Goal: Task Accomplishment & Management: Manage account settings

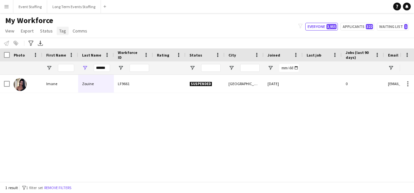
click at [61, 30] on span "Tag" at bounding box center [62, 31] width 7 height 6
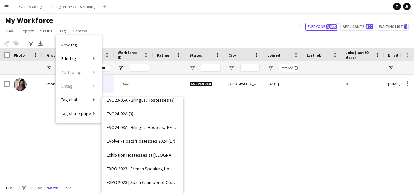
scroll to position [2624, 0]
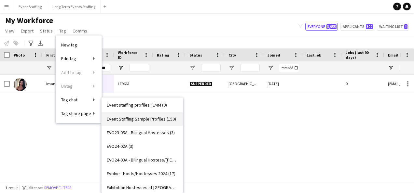
click at [150, 117] on span "Event Staffing Sample Profiles (150)" at bounding box center [141, 119] width 69 height 6
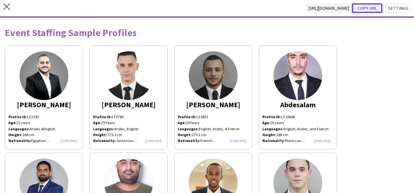
click at [371, 7] on button "Copy url" at bounding box center [367, 8] width 31 height 10
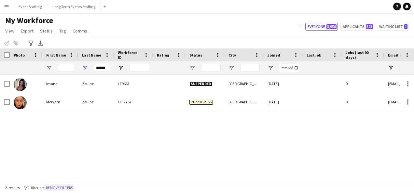
click at [67, 187] on button "Remove filters" at bounding box center [60, 187] width 30 height 7
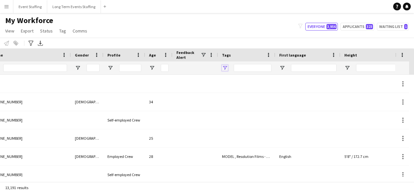
click at [227, 67] on span "Open Filter Menu" at bounding box center [225, 68] width 6 height 6
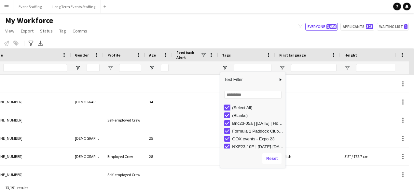
type input "***"
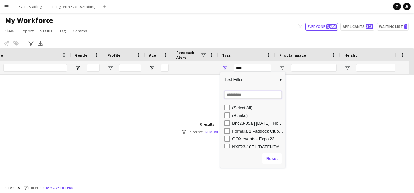
click at [238, 97] on input "Search filter values" at bounding box center [252, 95] width 57 height 8
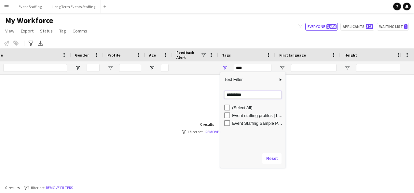
type input "*********"
type input "**********"
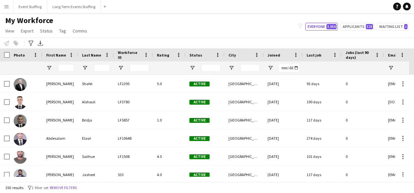
click at [147, 44] on div "Notify workforce Add to tag Select at least one crew to tag him or her. Advance…" at bounding box center [207, 43] width 414 height 11
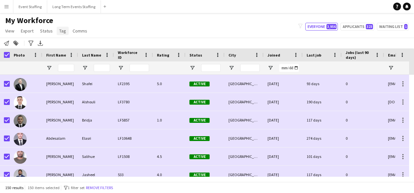
click at [62, 31] on span "Tag" at bounding box center [62, 31] width 7 height 6
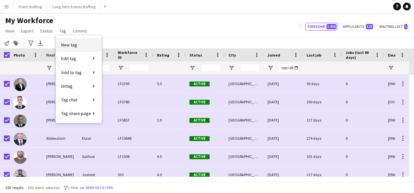
click at [74, 44] on span "New tag" at bounding box center [69, 45] width 16 height 6
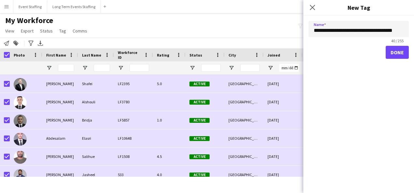
click at [360, 57] on div "Done" at bounding box center [358, 52] width 100 height 13
click at [381, 31] on input "**********" at bounding box center [358, 29] width 100 height 16
type input "**********"
click at [374, 48] on div "Done" at bounding box center [358, 52] width 100 height 13
click at [391, 50] on button "Done" at bounding box center [397, 52] width 23 height 13
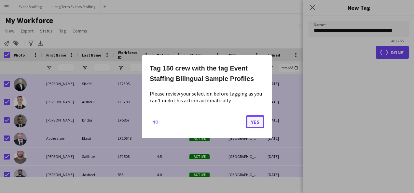
click at [254, 117] on button "Yes" at bounding box center [255, 121] width 18 height 13
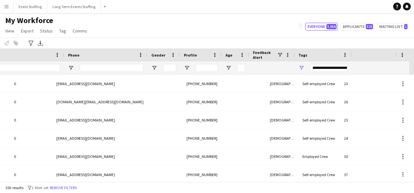
scroll to position [0, 450]
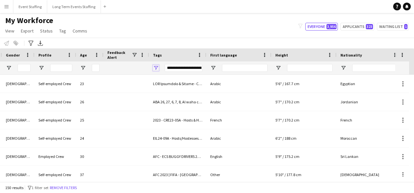
click at [155, 66] on span "Open Filter Menu" at bounding box center [156, 68] width 6 height 6
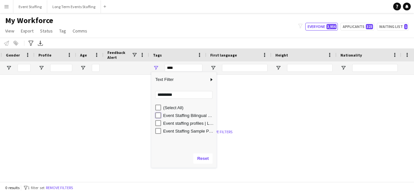
type input "**********"
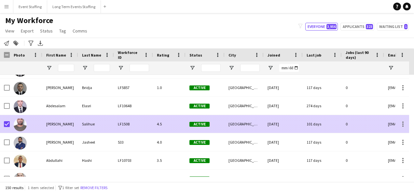
click at [30, 124] on div at bounding box center [26, 124] width 33 height 18
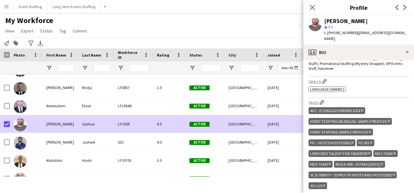
click at [388, 119] on icon "Delete tag" at bounding box center [388, 121] width 3 height 4
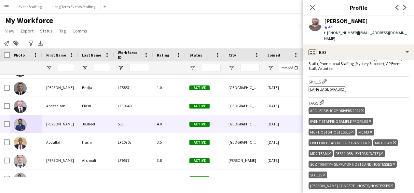
click at [214, 128] on div "Active" at bounding box center [204, 124] width 39 height 18
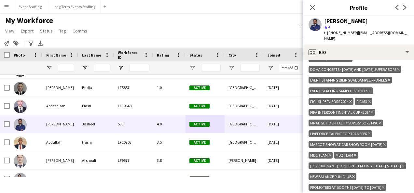
click at [388, 82] on icon "Delete tag" at bounding box center [388, 80] width 3 height 4
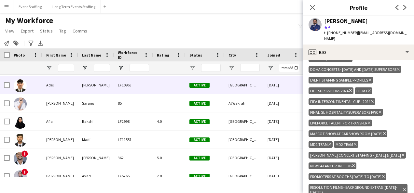
click at [104, 91] on div "Shah" at bounding box center [96, 85] width 36 height 18
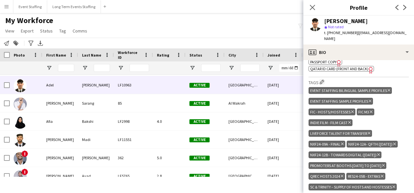
click at [389, 88] on icon "Delete tag" at bounding box center [388, 90] width 3 height 4
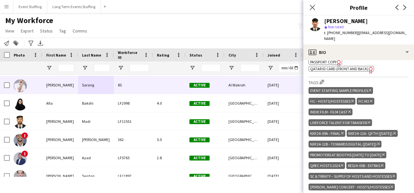
click at [163, 87] on div at bounding box center [169, 85] width 33 height 18
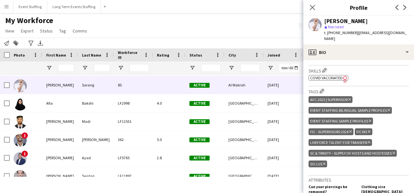
click at [388, 108] on icon "Delete tag" at bounding box center [388, 110] width 3 height 4
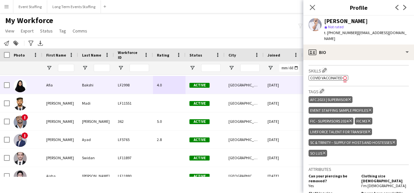
click at [211, 90] on div "Active" at bounding box center [204, 85] width 39 height 18
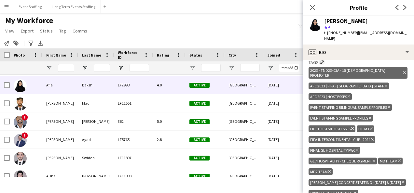
scroll to position [260, 0]
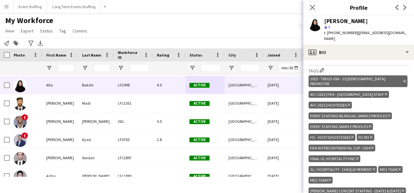
click at [389, 114] on icon "Delete tag" at bounding box center [388, 116] width 3 height 4
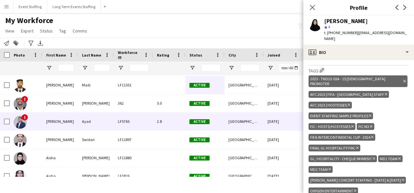
scroll to position [195, 0]
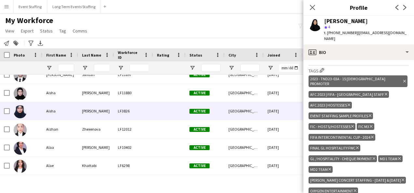
click at [162, 118] on div at bounding box center [169, 111] width 33 height 18
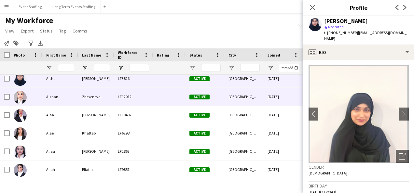
click at [127, 97] on div "LF12012" at bounding box center [133, 97] width 39 height 18
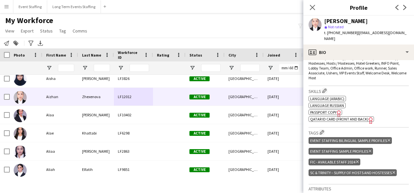
click at [388, 139] on icon at bounding box center [388, 140] width 3 height 3
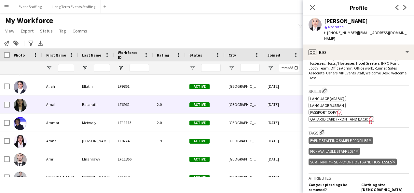
click at [154, 110] on div "2.0" at bounding box center [169, 105] width 33 height 18
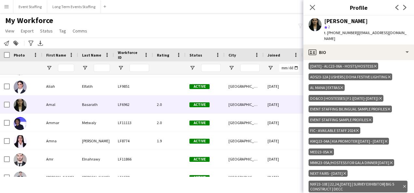
click at [389, 108] on icon at bounding box center [388, 109] width 3 height 3
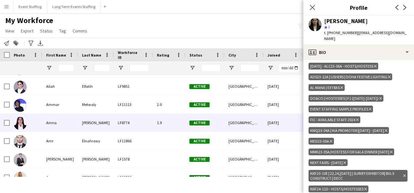
click at [229, 126] on div "[GEOGRAPHIC_DATA]" at bounding box center [243, 123] width 39 height 18
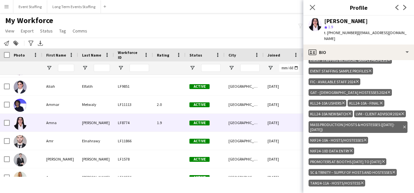
scroll to position [260, 0]
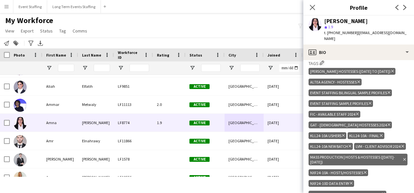
click at [388, 95] on icon "Delete tag" at bounding box center [388, 93] width 3 height 4
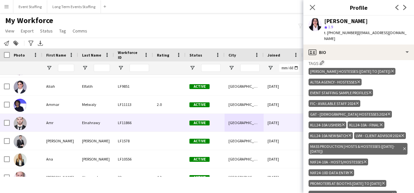
scroll to position [358, 0]
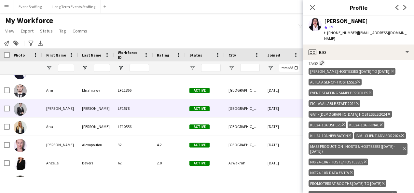
click at [171, 113] on div at bounding box center [169, 109] width 33 height 18
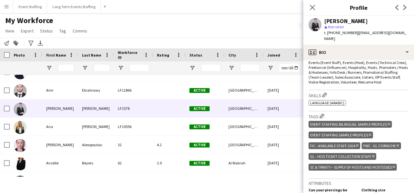
scroll to position [228, 0]
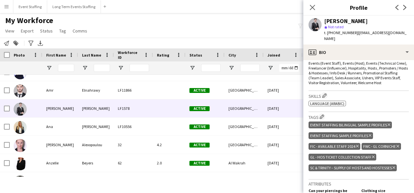
click at [387, 123] on icon "Delete tag" at bounding box center [388, 125] width 3 height 4
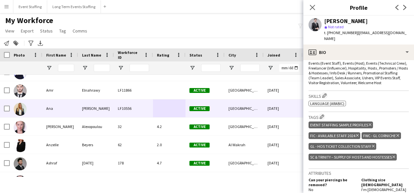
click at [170, 109] on div at bounding box center [169, 109] width 33 height 18
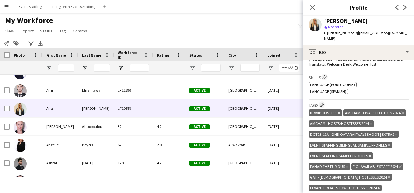
scroll to position [293, 0]
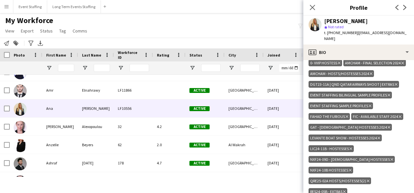
click at [388, 94] on icon at bounding box center [388, 95] width 3 height 3
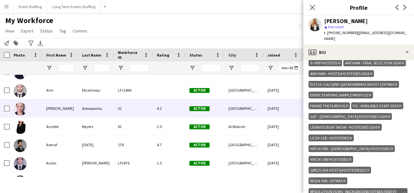
click at [272, 107] on div "18-10-2021" at bounding box center [283, 109] width 39 height 18
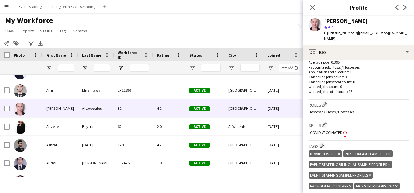
scroll to position [195, 0]
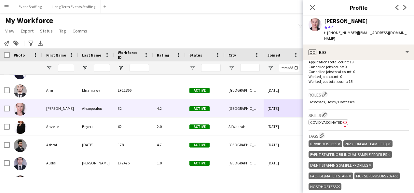
click at [389, 153] on icon at bounding box center [388, 154] width 3 height 3
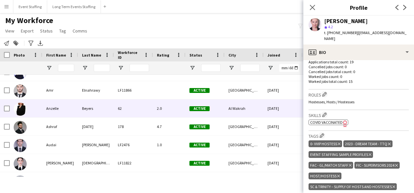
click at [262, 108] on div "Al Wakrah" at bounding box center [243, 109] width 39 height 18
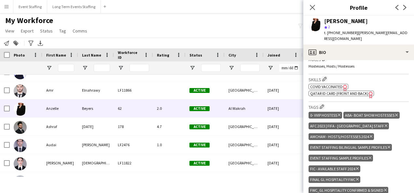
scroll to position [228, 0]
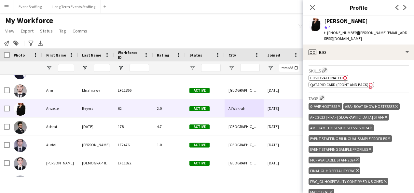
click at [388, 137] on icon "Delete tag" at bounding box center [388, 139] width 3 height 4
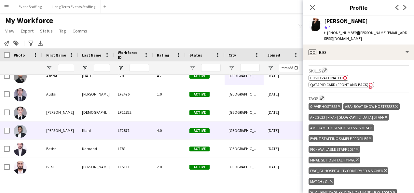
scroll to position [423, 0]
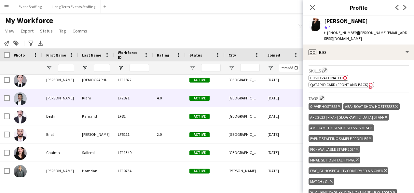
click at [220, 103] on div "Active" at bounding box center [204, 98] width 39 height 18
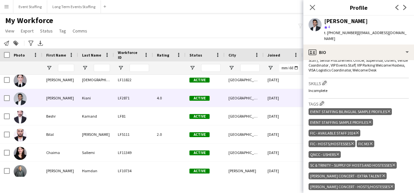
scroll to position [293, 0]
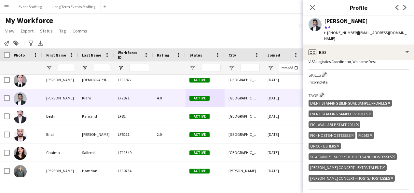
click at [388, 102] on icon at bounding box center [388, 103] width 3 height 3
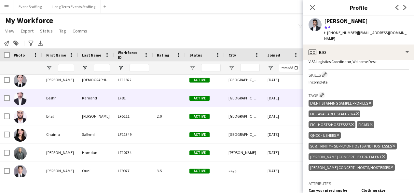
click at [159, 96] on div at bounding box center [169, 98] width 33 height 18
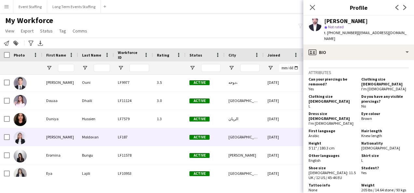
scroll to position [521, 0]
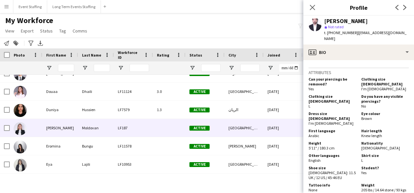
click at [196, 127] on span "Active" at bounding box center [199, 128] width 20 height 5
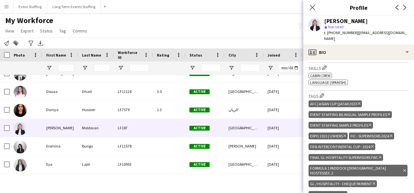
scroll to position [260, 0]
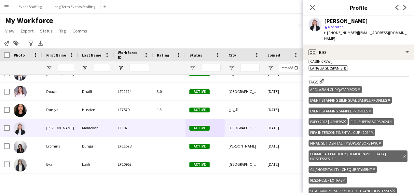
click at [388, 99] on icon at bounding box center [388, 100] width 3 height 3
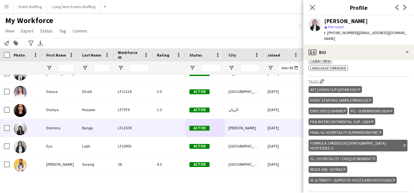
click at [281, 127] on div "20-06-2024" at bounding box center [283, 128] width 39 height 18
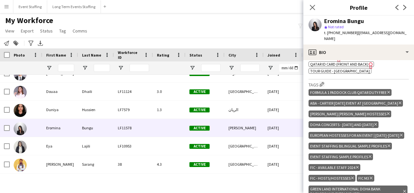
scroll to position [293, 0]
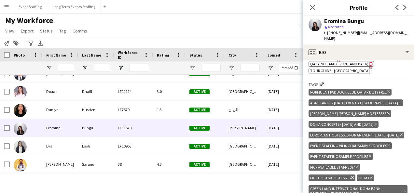
click at [388, 144] on icon "Delete tag" at bounding box center [388, 146] width 3 height 4
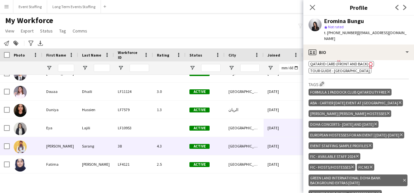
click at [234, 149] on div "[GEOGRAPHIC_DATA]" at bounding box center [243, 146] width 39 height 18
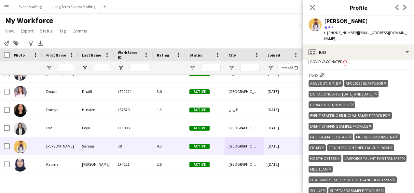
click at [389, 114] on icon at bounding box center [388, 115] width 3 height 3
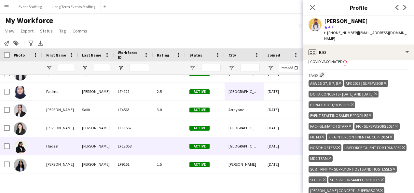
scroll to position [586, 0]
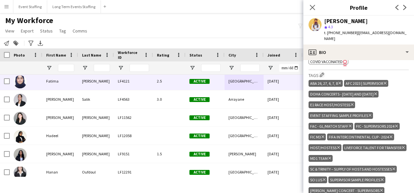
click at [183, 84] on div "2.5" at bounding box center [169, 81] width 33 height 18
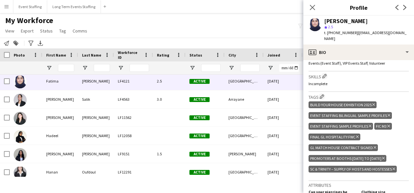
scroll to position [228, 0]
click at [388, 114] on icon "Delete tag" at bounding box center [388, 116] width 3 height 4
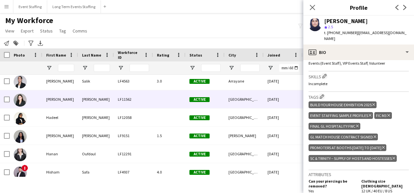
click at [230, 103] on div "[GEOGRAPHIC_DATA]" at bounding box center [243, 99] width 39 height 18
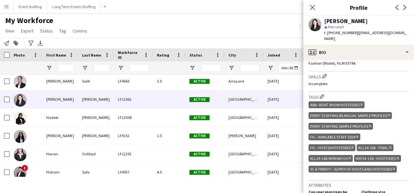
click at [388, 114] on icon at bounding box center [388, 115] width 3 height 3
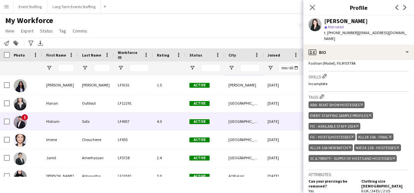
scroll to position [651, 0]
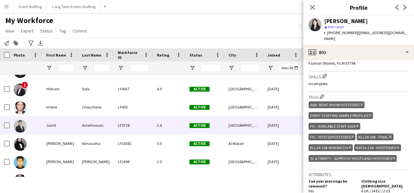
click at [234, 129] on div "[GEOGRAPHIC_DATA]" at bounding box center [243, 125] width 39 height 18
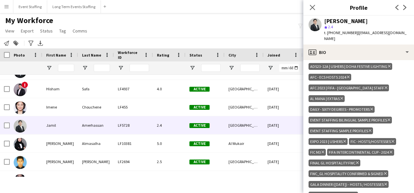
scroll to position [325, 0]
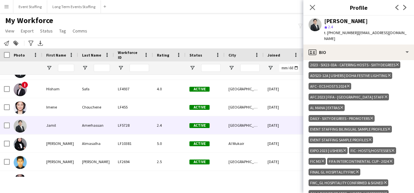
click at [389, 128] on icon at bounding box center [388, 129] width 3 height 3
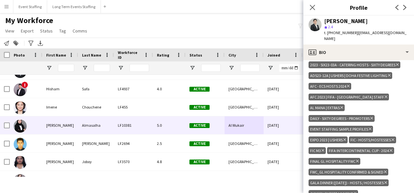
click at [172, 125] on div "5.0" at bounding box center [169, 125] width 33 height 18
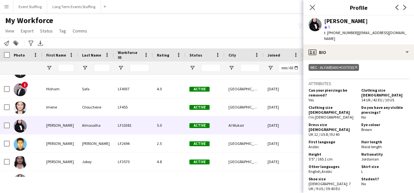
scroll to position [293, 0]
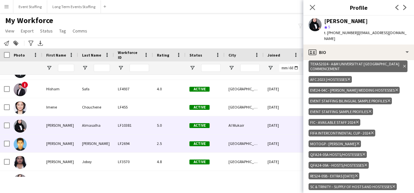
click at [140, 150] on div "LF2694" at bounding box center [133, 144] width 39 height 18
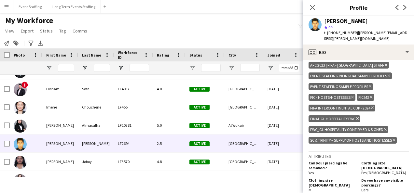
scroll to position [325, 0]
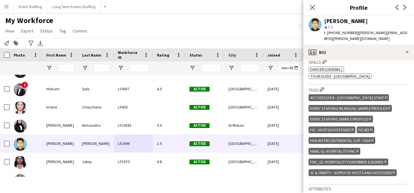
click at [389, 107] on icon at bounding box center [388, 108] width 3 height 3
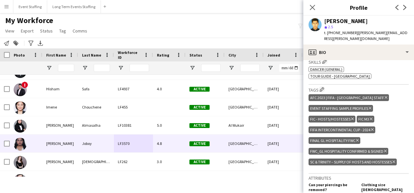
click at [239, 142] on div "[GEOGRAPHIC_DATA]" at bounding box center [243, 144] width 39 height 18
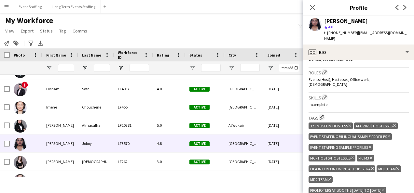
scroll to position [228, 0]
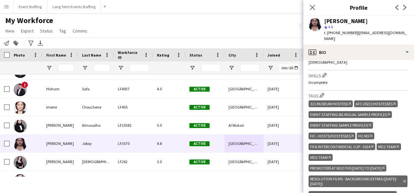
click at [388, 113] on icon "Delete tag" at bounding box center [388, 115] width 3 height 4
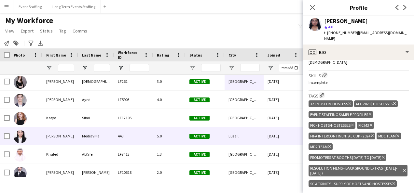
scroll to position [716, 0]
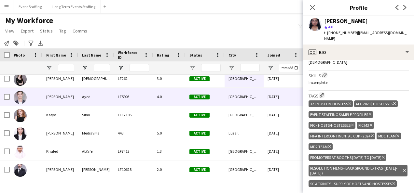
click at [158, 103] on div "4.0" at bounding box center [169, 97] width 33 height 18
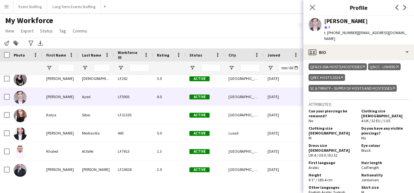
scroll to position [390, 0]
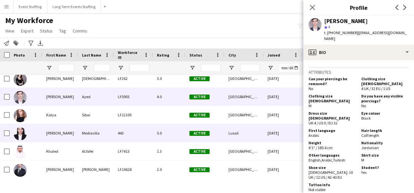
click at [179, 130] on div "5.0" at bounding box center [169, 133] width 33 height 18
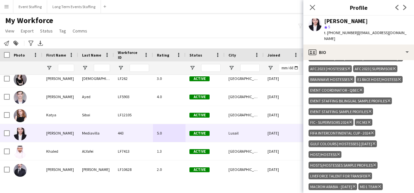
click at [389, 103] on icon "Delete tag" at bounding box center [388, 101] width 3 height 4
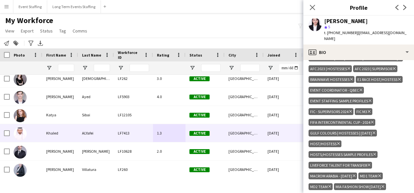
click at [181, 134] on div "1.3" at bounding box center [169, 133] width 33 height 18
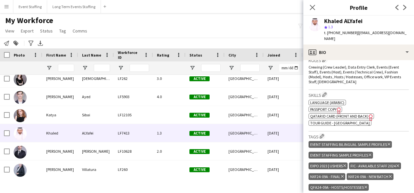
scroll to position [163, 0]
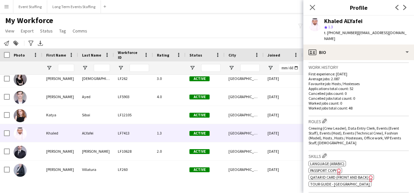
click at [358, 175] on span "Qatar ID card (front and back)" at bounding box center [339, 177] width 58 height 5
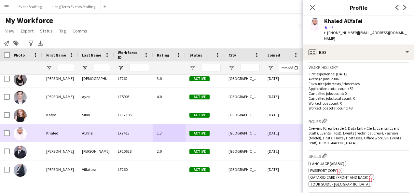
scroll to position [748, 0]
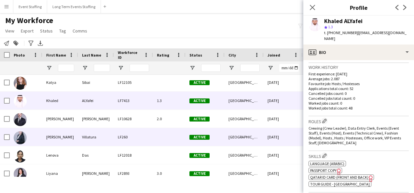
click at [159, 135] on div at bounding box center [169, 137] width 33 height 18
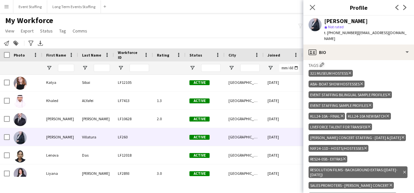
scroll to position [260, 0]
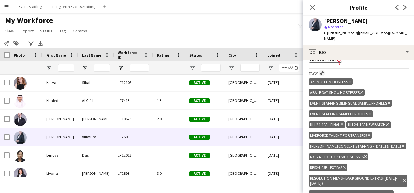
click at [388, 101] on icon "Delete tag" at bounding box center [388, 103] width 3 height 4
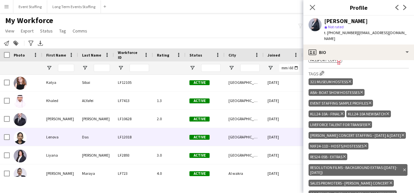
click at [287, 137] on div "22-10-2024" at bounding box center [283, 137] width 39 height 18
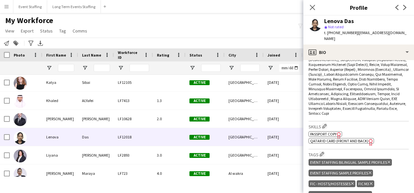
scroll to position [423, 0]
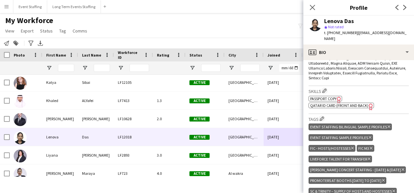
click at [389, 126] on icon at bounding box center [388, 127] width 3 height 3
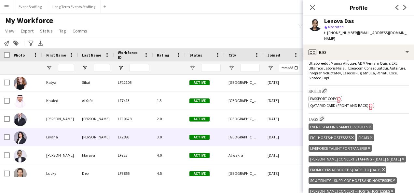
click at [115, 143] on div "LF2893" at bounding box center [133, 137] width 39 height 18
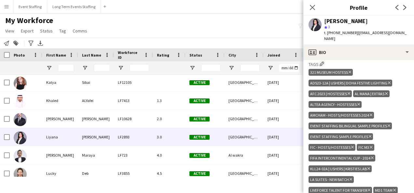
scroll to position [358, 0]
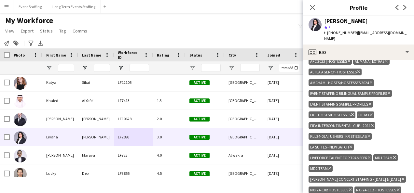
click at [389, 92] on icon at bounding box center [388, 93] width 3 height 3
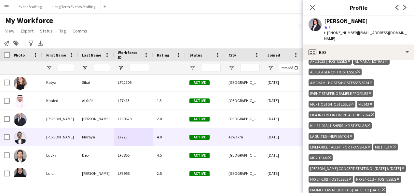
click at [277, 134] on div "22-03-2022" at bounding box center [283, 137] width 39 height 18
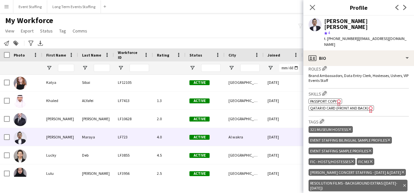
scroll to position [260, 0]
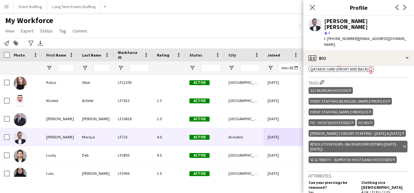
click at [388, 99] on icon "Delete tag" at bounding box center [388, 101] width 3 height 4
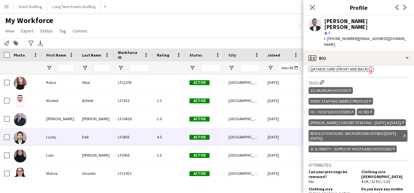
click at [267, 144] on div "15-06-2022" at bounding box center [283, 137] width 39 height 18
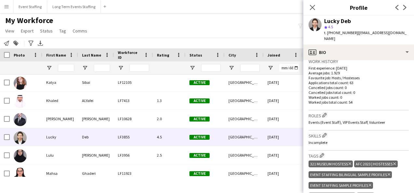
scroll to position [228, 0]
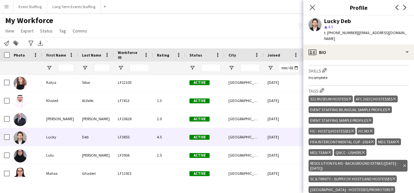
click at [389, 108] on icon at bounding box center [388, 109] width 3 height 3
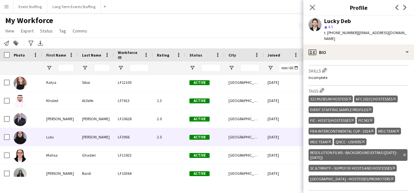
click at [240, 132] on div "doha" at bounding box center [243, 137] width 39 height 18
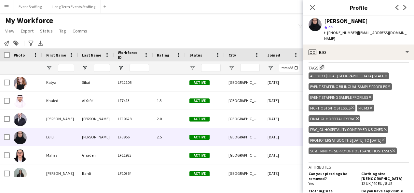
scroll to position [260, 0]
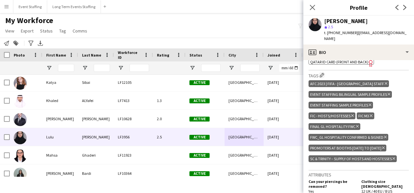
click at [388, 92] on icon "Delete tag" at bounding box center [388, 94] width 3 height 4
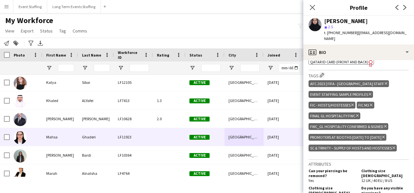
click at [268, 134] on div "24-09-2024" at bounding box center [283, 137] width 39 height 18
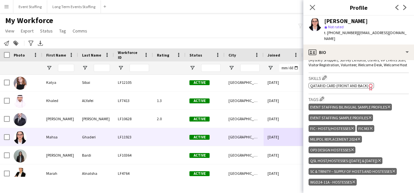
click at [389, 106] on icon at bounding box center [388, 107] width 3 height 3
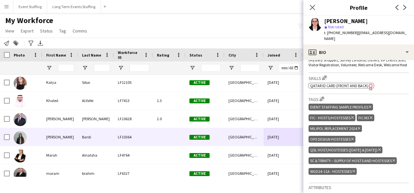
click at [210, 133] on div "Active" at bounding box center [204, 137] width 39 height 18
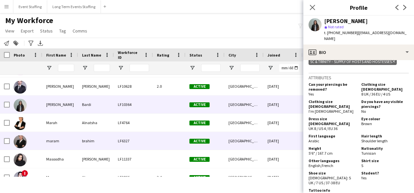
scroll to position [813, 0]
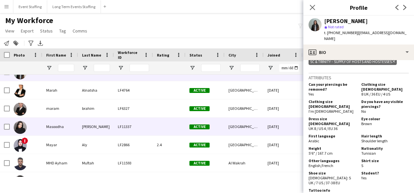
click at [225, 128] on div "[GEOGRAPHIC_DATA]" at bounding box center [243, 127] width 39 height 18
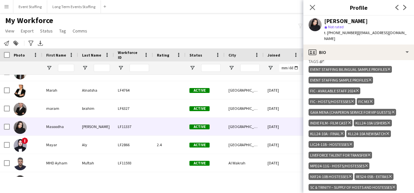
scroll to position [293, 0]
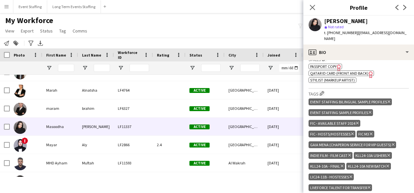
click at [389, 101] on icon at bounding box center [388, 102] width 3 height 3
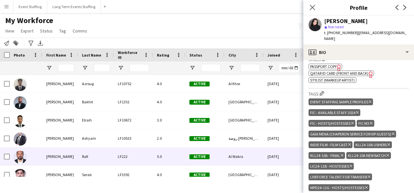
scroll to position [944, 0]
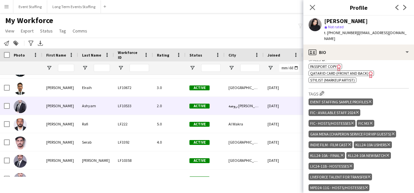
click at [132, 109] on div "LF10533" at bounding box center [133, 106] width 39 height 18
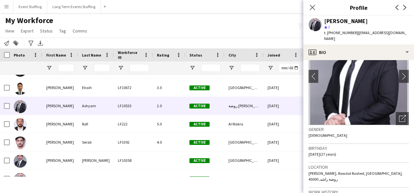
scroll to position [0, 0]
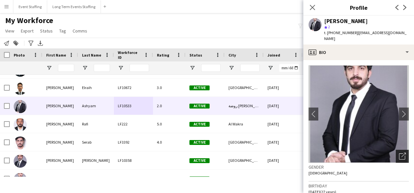
click at [399, 153] on icon "Open photos pop-in" at bounding box center [402, 156] width 7 height 7
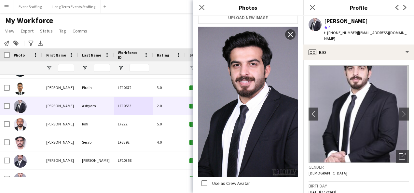
scroll to position [293, 0]
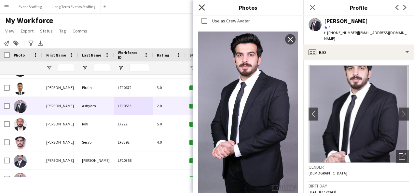
click at [202, 8] on icon at bounding box center [201, 7] width 6 height 6
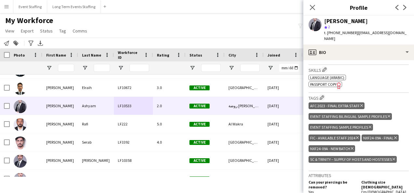
click at [388, 115] on icon "Delete tag" at bounding box center [388, 117] width 3 height 4
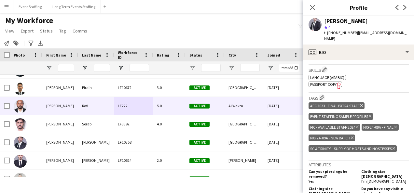
click at [239, 108] on div "Al Wakra" at bounding box center [243, 106] width 39 height 18
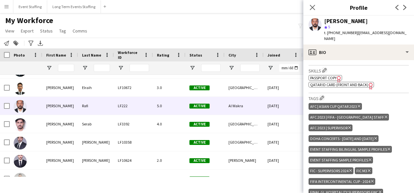
scroll to position [260, 0]
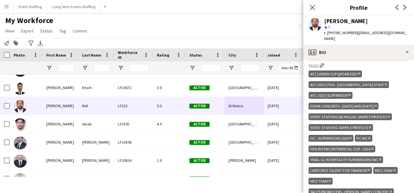
click at [388, 115] on icon at bounding box center [388, 116] width 3 height 3
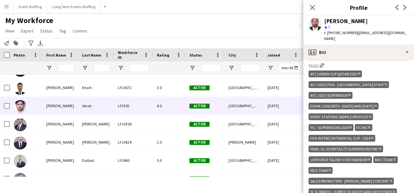
click at [252, 107] on div "[GEOGRAPHIC_DATA]" at bounding box center [243, 106] width 39 height 18
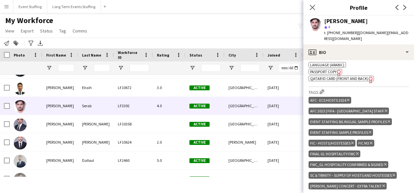
click at [388, 120] on icon at bounding box center [388, 121] width 3 height 3
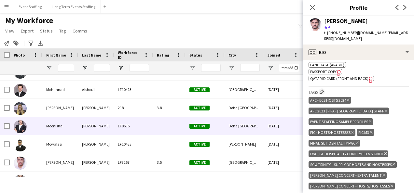
scroll to position [1041, 0]
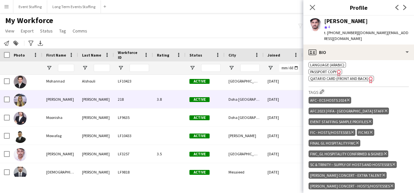
click at [167, 102] on div "3.8" at bounding box center [169, 99] width 33 height 18
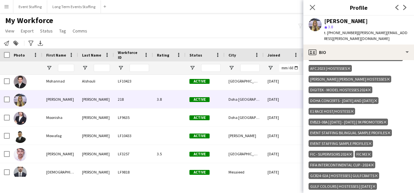
click at [388, 131] on icon "Delete tag" at bounding box center [388, 133] width 3 height 4
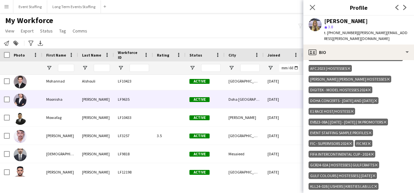
click at [267, 97] on div "26-01-2023" at bounding box center [283, 99] width 39 height 18
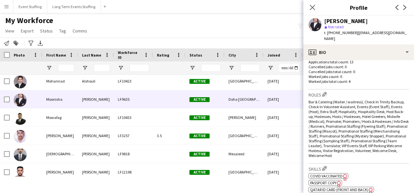
scroll to position [325, 0]
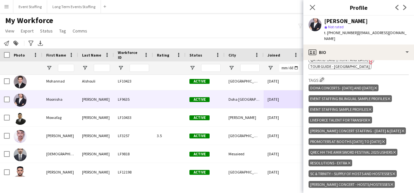
click at [388, 97] on icon at bounding box center [388, 98] width 3 height 3
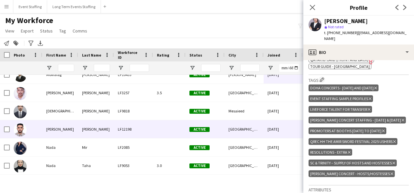
scroll to position [1074, 0]
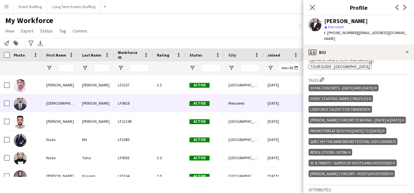
click at [124, 109] on div "LF9818" at bounding box center [133, 103] width 39 height 18
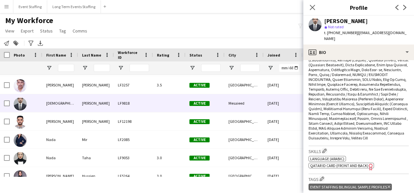
scroll to position [325, 0]
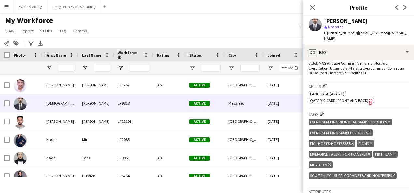
click at [389, 120] on icon "Delete tag" at bounding box center [388, 122] width 3 height 4
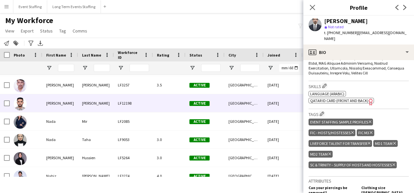
click at [150, 107] on div "LF12198" at bounding box center [133, 103] width 39 height 18
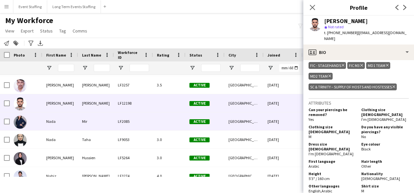
click at [137, 129] on div "LF2085" at bounding box center [133, 122] width 39 height 18
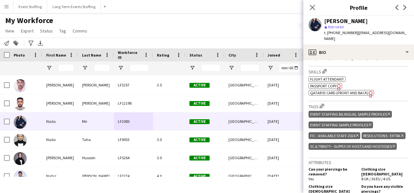
click at [388, 113] on icon at bounding box center [388, 114] width 3 height 3
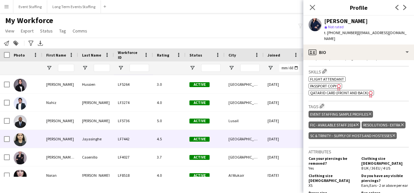
scroll to position [1139, 0]
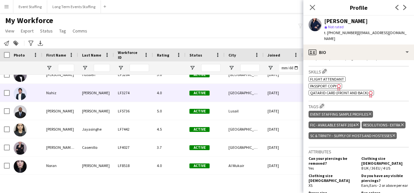
click at [104, 101] on div "Abdul Latheef" at bounding box center [96, 93] width 36 height 18
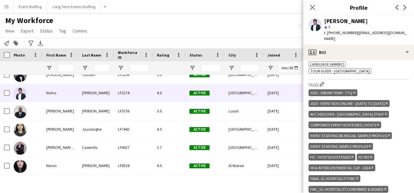
scroll to position [358, 0]
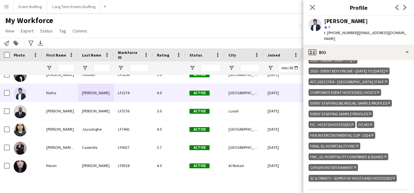
click at [388, 101] on icon "Delete tag" at bounding box center [388, 103] width 3 height 4
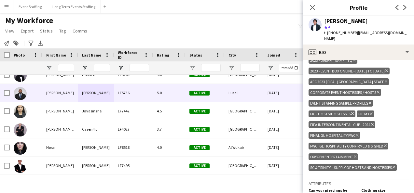
click at [267, 96] on div "25-08-2022" at bounding box center [283, 93] width 39 height 18
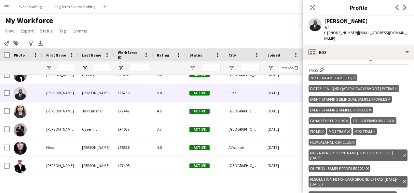
scroll to position [260, 0]
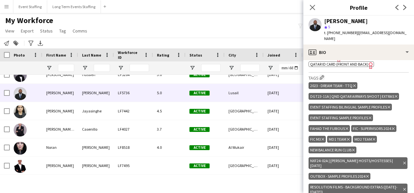
click at [388, 105] on icon "Delete tag" at bounding box center [388, 107] width 3 height 4
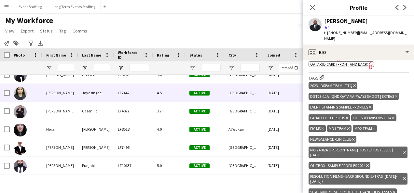
drag, startPoint x: 112, startPoint y: 97, endPoint x: 166, endPoint y: 102, distance: 54.3
click at [112, 97] on div "Jayasinghe" at bounding box center [96, 93] width 36 height 18
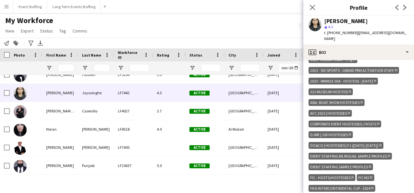
scroll to position [358, 0]
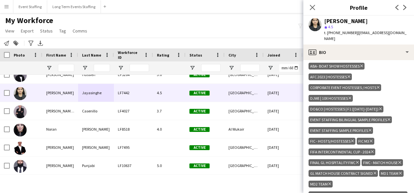
click at [388, 118] on icon "Delete tag" at bounding box center [388, 120] width 3 height 4
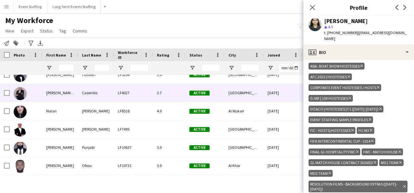
click at [92, 94] on div "Casenillo" at bounding box center [96, 93] width 36 height 18
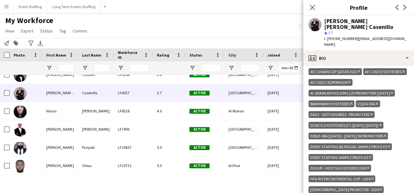
scroll to position [423, 0]
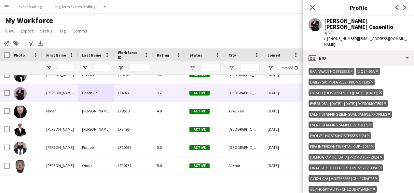
click at [389, 112] on icon "Delete tag" at bounding box center [388, 114] width 3 height 4
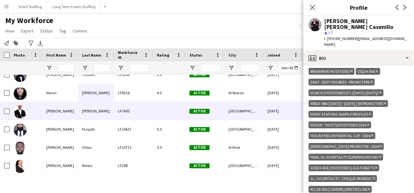
click at [248, 118] on div "[GEOGRAPHIC_DATA]" at bounding box center [243, 111] width 39 height 18
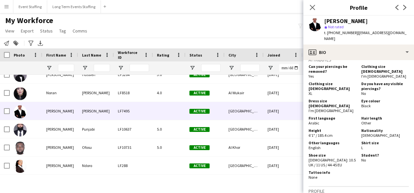
scroll to position [325, 0]
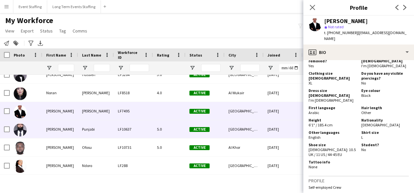
click at [213, 134] on div "Active" at bounding box center [204, 129] width 39 height 18
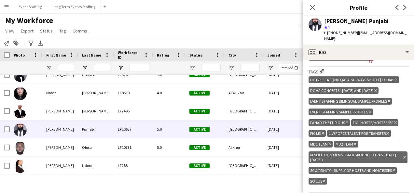
scroll to position [293, 0]
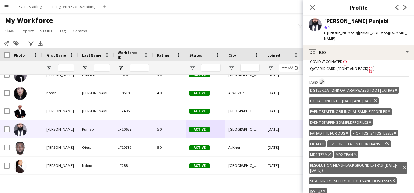
click at [388, 110] on icon "Delete tag" at bounding box center [388, 112] width 3 height 4
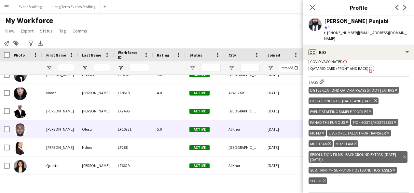
click at [248, 138] on div "Al Khor" at bounding box center [243, 129] width 39 height 18
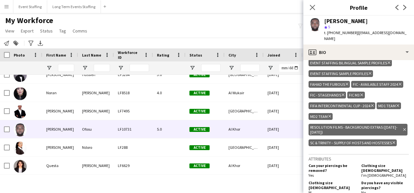
scroll to position [260, 0]
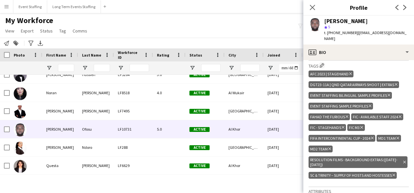
click at [388, 94] on icon at bounding box center [388, 95] width 3 height 3
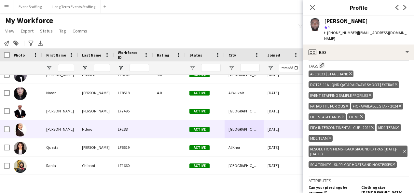
click at [105, 137] on div "Ndoro" at bounding box center [96, 129] width 36 height 18
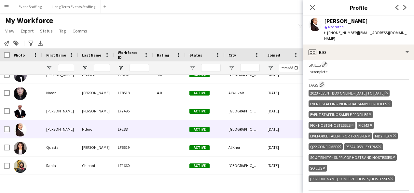
scroll to position [293, 0]
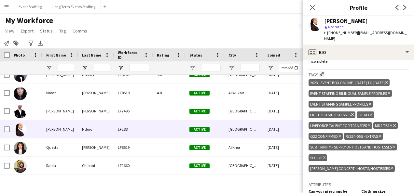
click at [388, 91] on icon "Delete tag" at bounding box center [388, 93] width 3 height 4
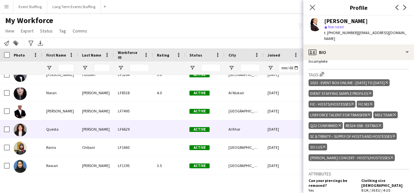
click at [155, 134] on div at bounding box center [169, 129] width 33 height 18
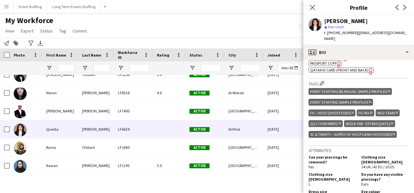
scroll to position [260, 0]
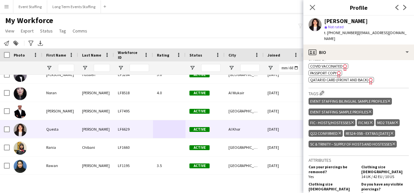
click at [388, 99] on icon "Delete tag" at bounding box center [388, 101] width 3 height 4
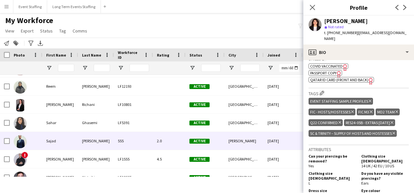
scroll to position [1236, 0]
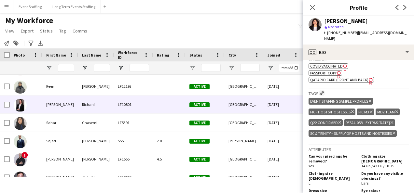
click at [71, 111] on div "Rosalie" at bounding box center [60, 105] width 36 height 18
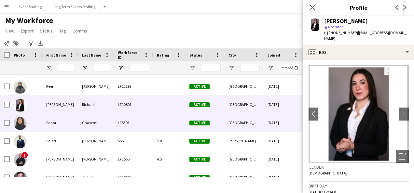
scroll to position [1269, 0]
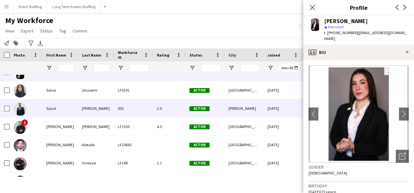
click at [79, 103] on div "[PERSON_NAME]" at bounding box center [96, 109] width 36 height 18
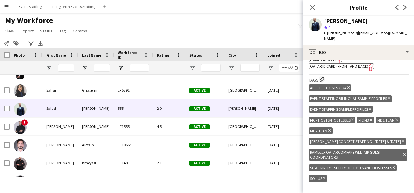
scroll to position [293, 0]
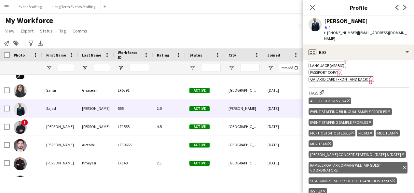
click at [388, 110] on icon "Delete tag" at bounding box center [388, 112] width 3 height 4
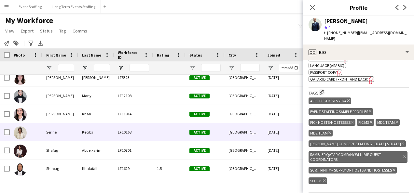
scroll to position [1399, 0]
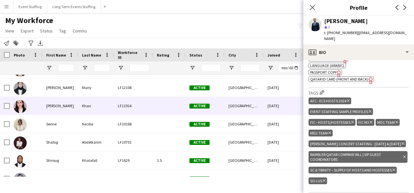
click at [69, 110] on div "Sarah" at bounding box center [60, 106] width 36 height 18
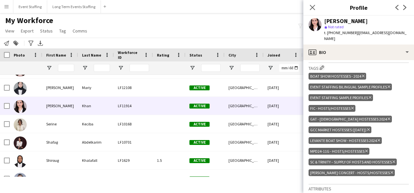
click at [389, 85] on icon "Delete tag" at bounding box center [388, 87] width 3 height 4
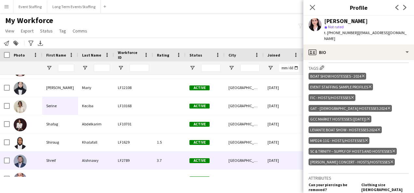
scroll to position [1432, 0]
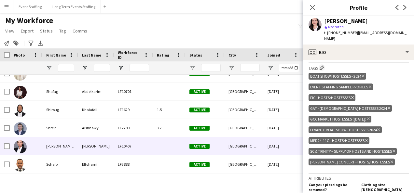
click at [118, 147] on div "LF10407" at bounding box center [133, 146] width 39 height 18
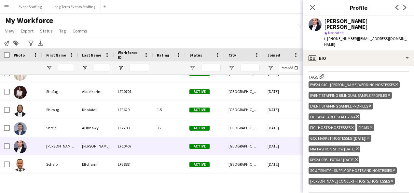
scroll to position [455, 0]
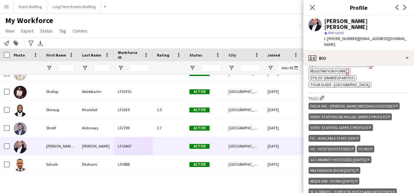
click at [388, 115] on icon "Delete tag" at bounding box center [388, 117] width 3 height 4
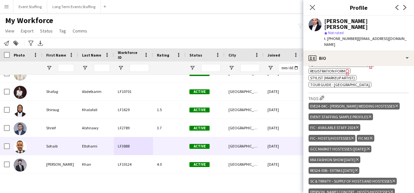
click at [182, 145] on div at bounding box center [169, 146] width 33 height 18
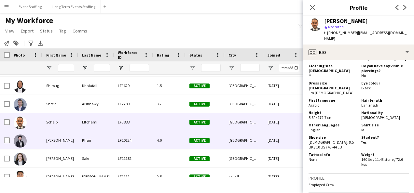
scroll to position [1464, 0]
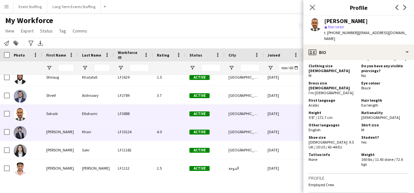
click at [125, 136] on div "LF10124" at bounding box center [133, 132] width 39 height 18
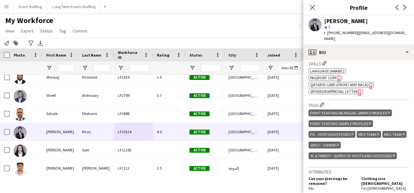
click at [388, 111] on icon "Delete tag" at bounding box center [388, 113] width 3 height 4
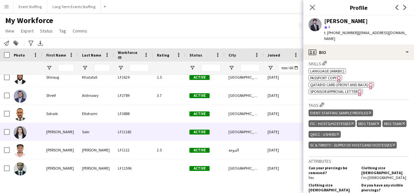
click at [134, 136] on div "LF11182" at bounding box center [133, 132] width 39 height 18
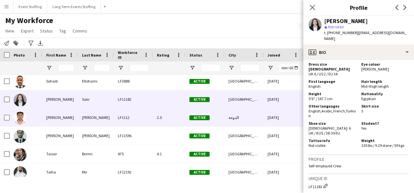
click at [151, 123] on div "LF1112" at bounding box center [133, 118] width 39 height 18
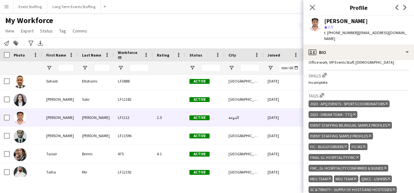
click at [388, 124] on icon at bounding box center [388, 125] width 3 height 3
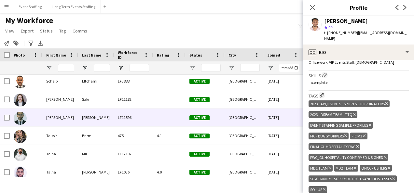
click at [165, 117] on div at bounding box center [169, 118] width 33 height 18
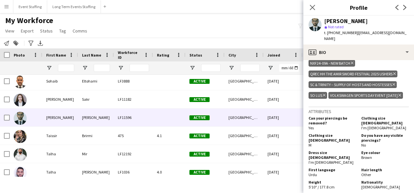
scroll to position [293, 0]
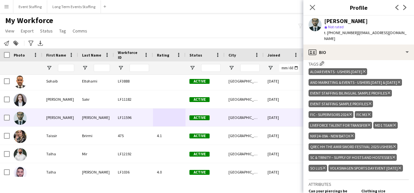
click at [389, 92] on icon at bounding box center [388, 93] width 3 height 3
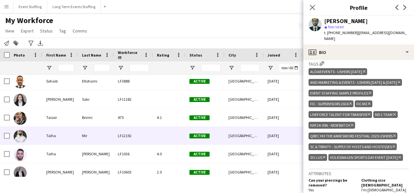
click at [154, 139] on div at bounding box center [169, 136] width 33 height 18
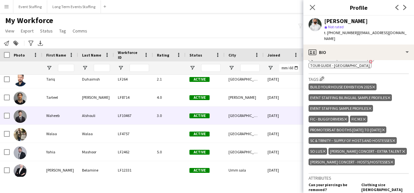
scroll to position [1627, 0]
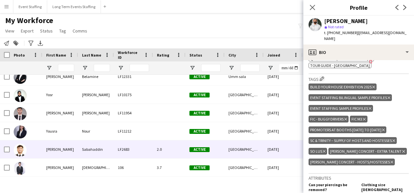
click at [123, 149] on div "LF2683" at bounding box center [133, 150] width 39 height 18
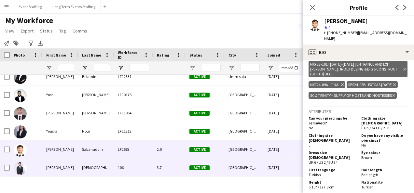
click at [165, 167] on div "3.7" at bounding box center [169, 168] width 33 height 18
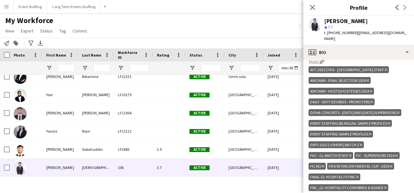
click at [388, 122] on icon "Delete tag" at bounding box center [388, 124] width 3 height 4
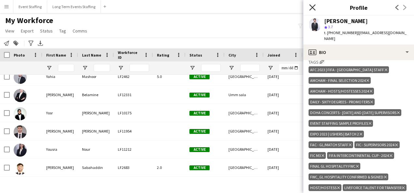
click at [312, 7] on icon "Close pop-in" at bounding box center [312, 7] width 6 height 6
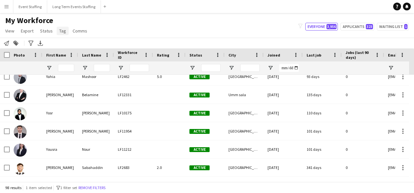
click at [62, 32] on span "Tag" at bounding box center [62, 31] width 7 height 6
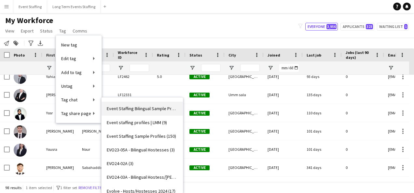
click at [145, 112] on link "Event Staffing Bilingual Sample Profiles (98)" at bounding box center [142, 109] width 81 height 14
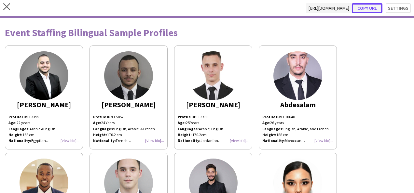
click at [360, 8] on button "Copy url" at bounding box center [367, 8] width 31 height 10
type textarea "**********"
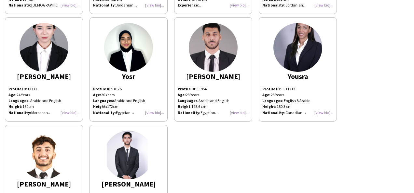
scroll to position [3934, 0]
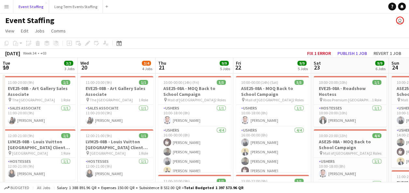
scroll to position [0, 278]
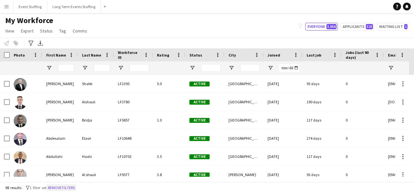
click at [64, 185] on button "Remove filters" at bounding box center [62, 187] width 30 height 7
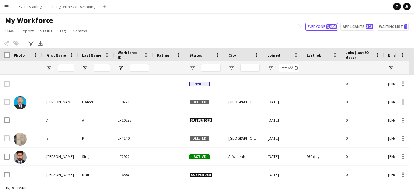
scroll to position [0, 346]
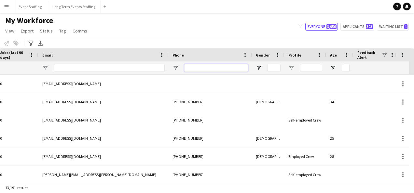
click at [212, 68] on input "Phone Filter Input" at bounding box center [216, 68] width 64 height 8
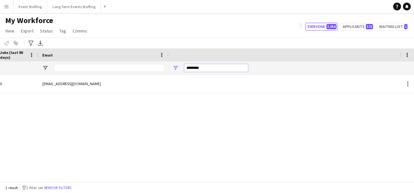
scroll to position [0, 0]
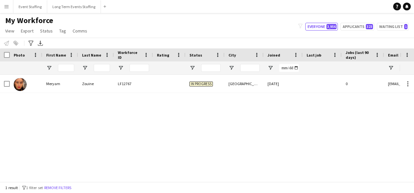
type input "********"
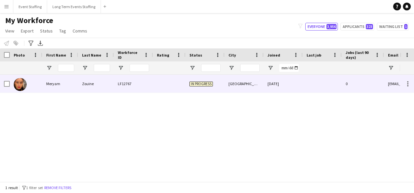
click at [119, 85] on div "LF12767" at bounding box center [133, 84] width 39 height 18
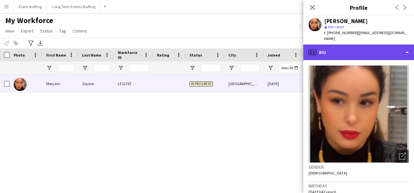
click at [360, 50] on div "profile Bio" at bounding box center [358, 53] width 111 height 16
